Goal: Information Seeking & Learning: Learn about a topic

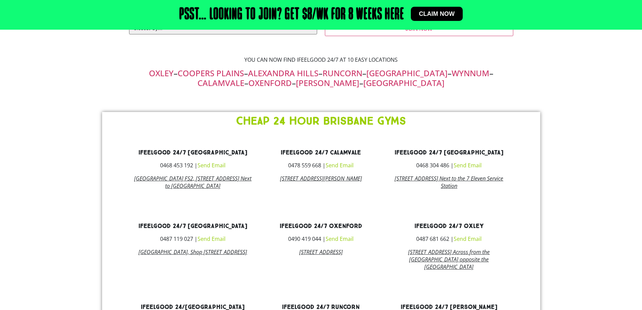
scroll to position [607, 0]
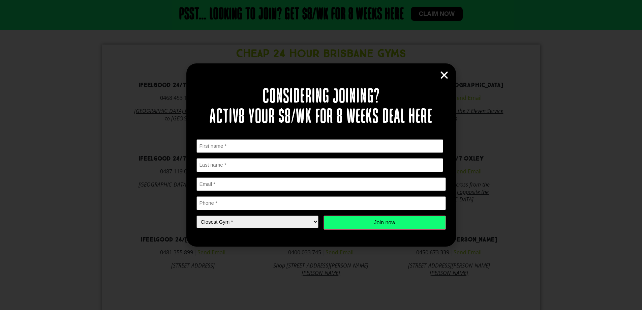
click at [447, 75] on icon "Close" at bounding box center [444, 75] width 10 height 10
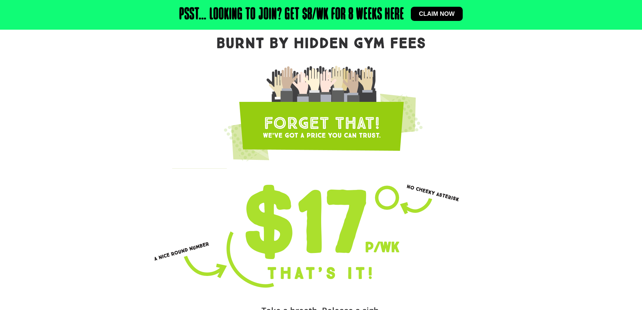
scroll to position [0, 0]
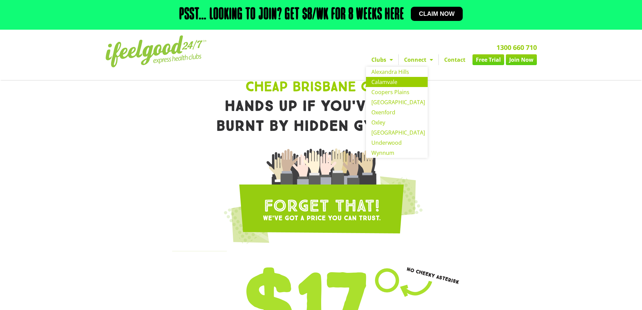
click at [377, 82] on link "Calamvale" at bounding box center [397, 82] width 62 height 10
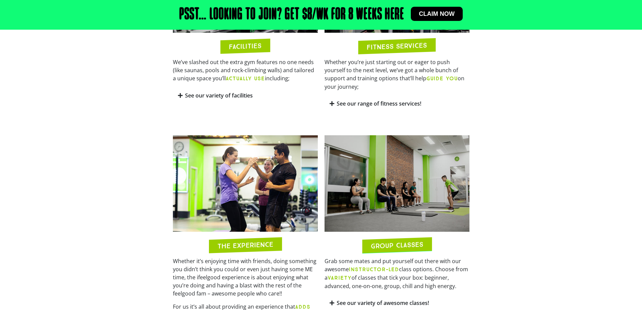
scroll to position [519, 0]
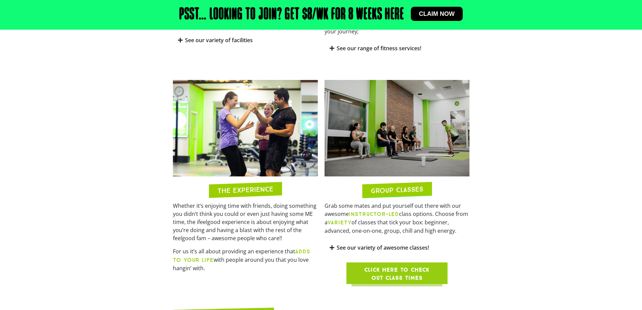
click at [353, 244] on link "See our variety of awesome classes!" at bounding box center [383, 247] width 92 height 7
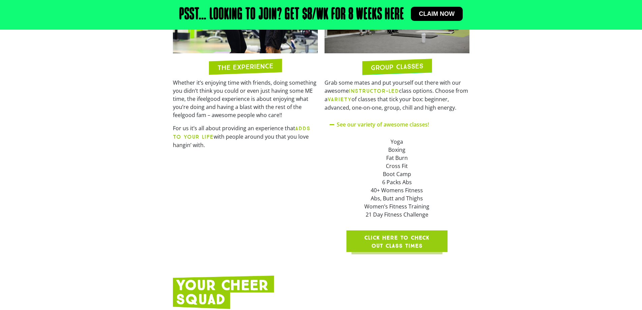
scroll to position [654, 0]
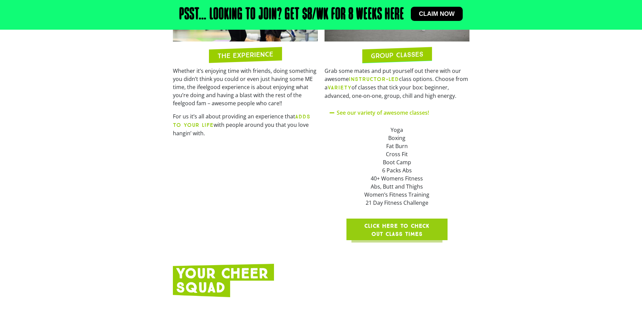
click at [401, 225] on span "Click here to check out class times" at bounding box center [397, 230] width 69 height 16
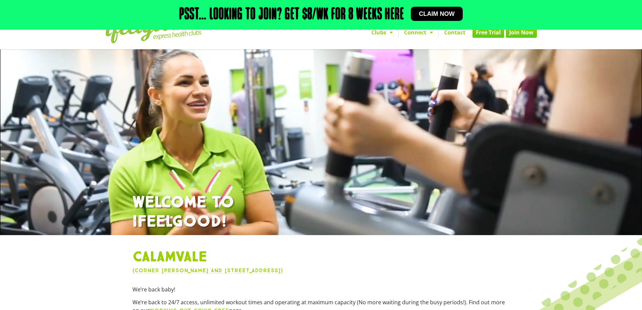
scroll to position [0, 0]
